Goal: Task Accomplishment & Management: Use online tool/utility

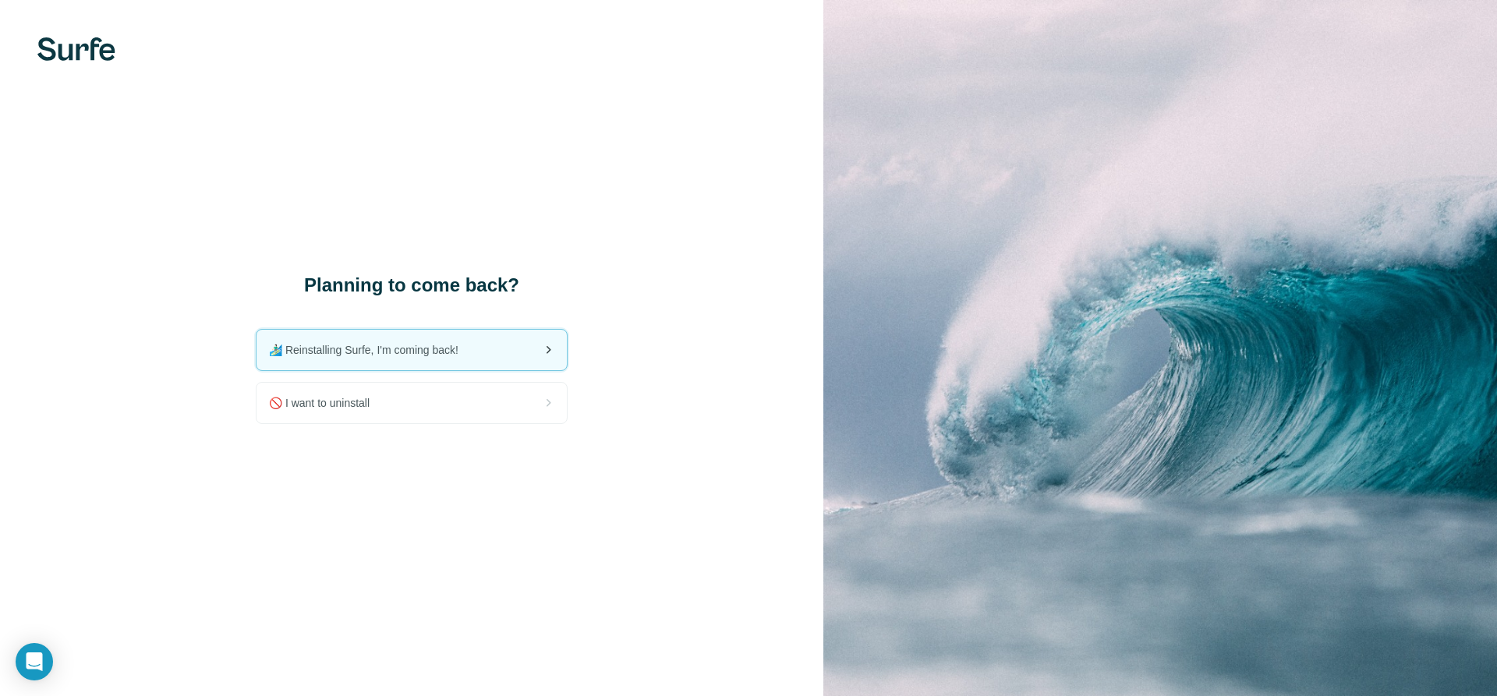
click at [426, 349] on span "🏄🏻‍♂️ Reinstalling Surfe, I'm coming back!" at bounding box center [370, 350] width 202 height 16
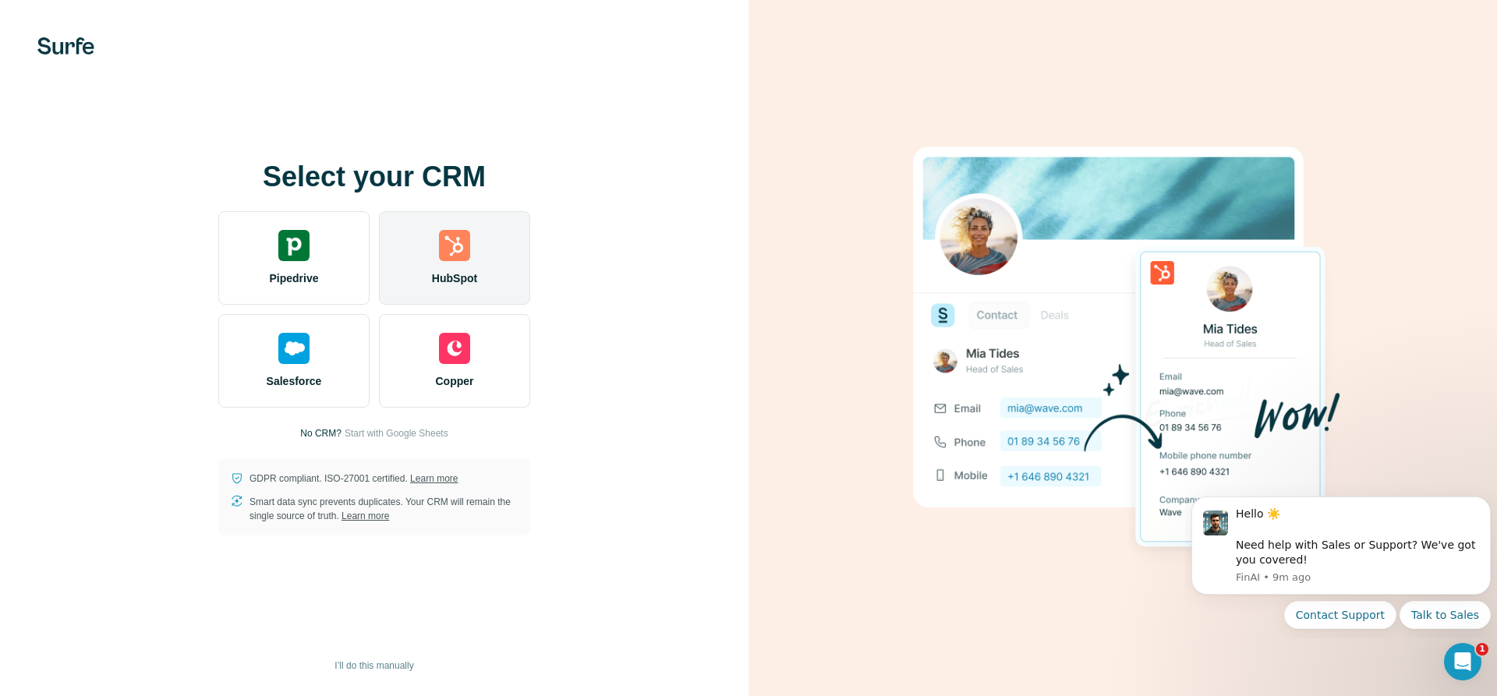
click at [492, 274] on div "HubSpot" at bounding box center [454, 258] width 151 height 94
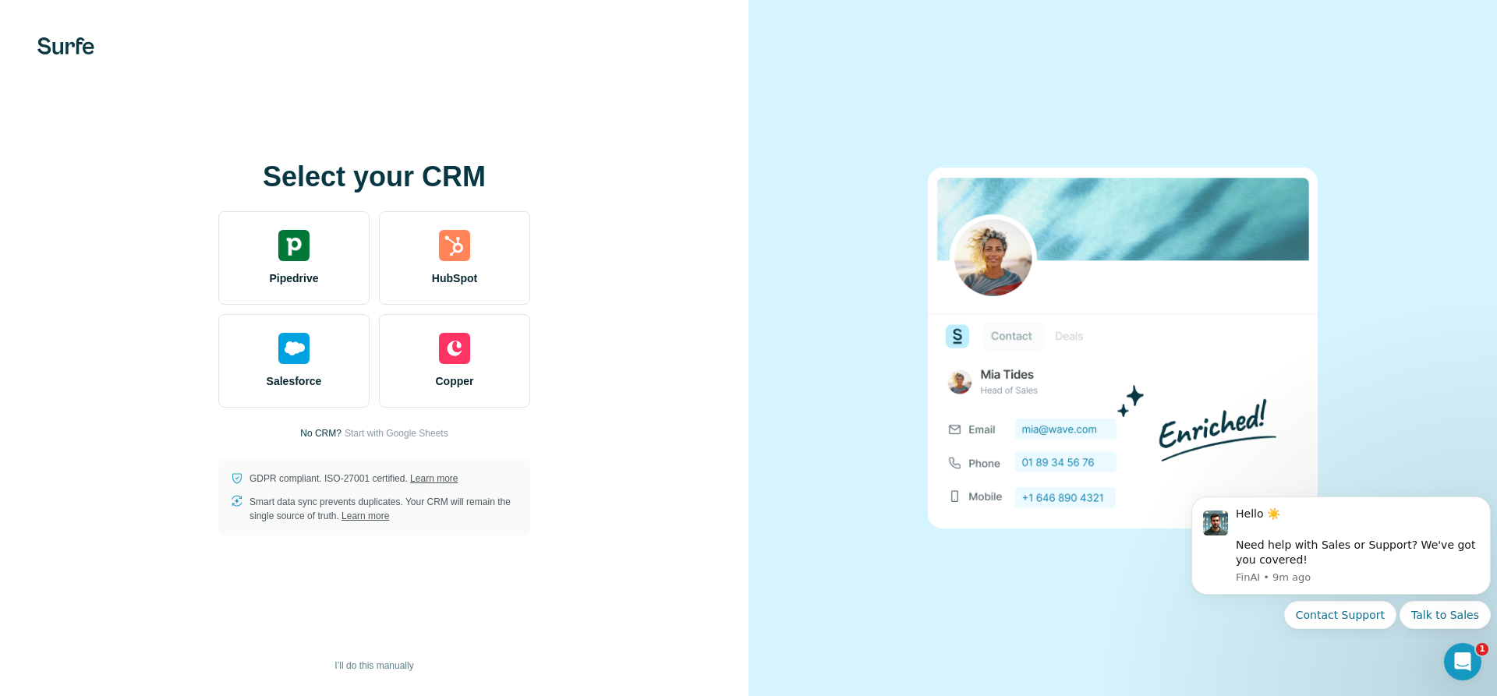
click at [709, 405] on div "Select your CRM Pipedrive HubSpot Salesforce Copper No CRM? Start with Google S…" at bounding box center [374, 348] width 686 height 374
